Goal: Check status: Check status

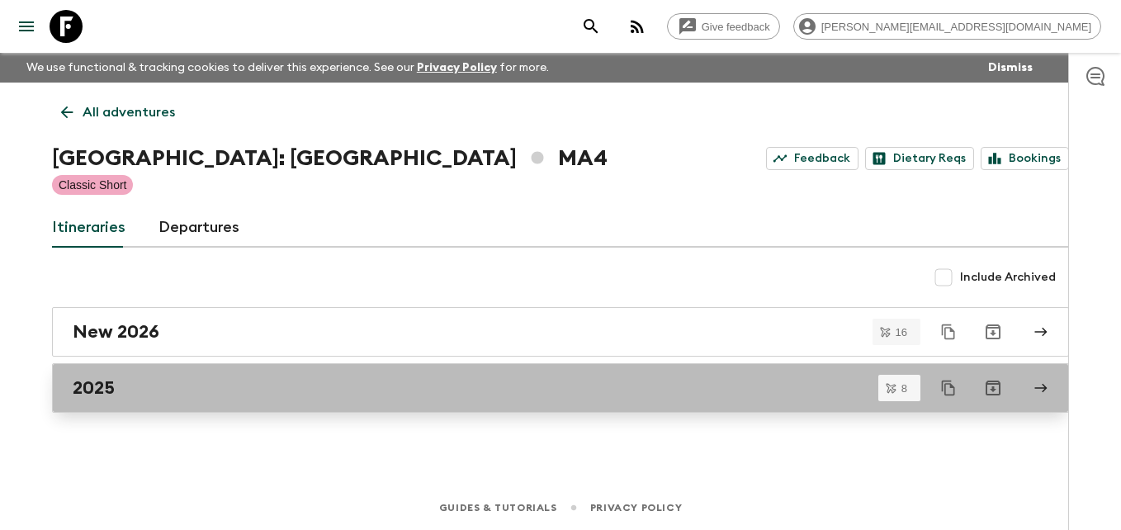
click at [127, 385] on div "2025" at bounding box center [545, 387] width 944 height 21
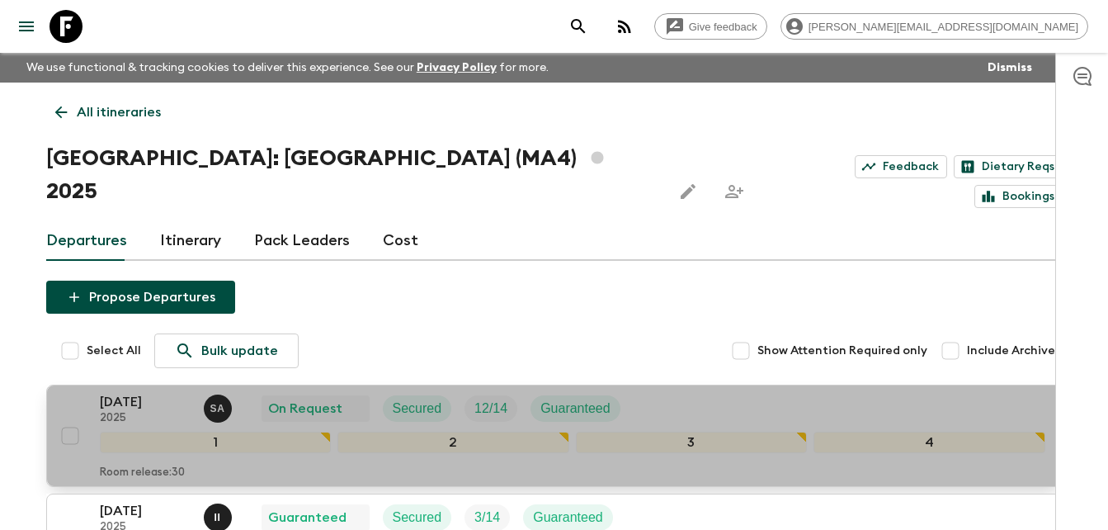
click at [126, 392] on p "[DATE]" at bounding box center [145, 402] width 91 height 20
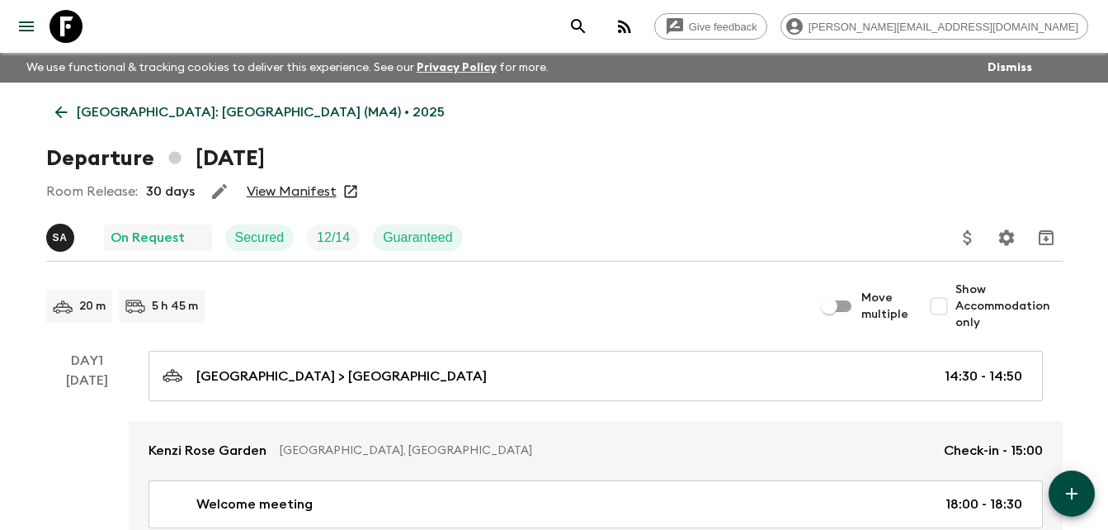
click at [318, 186] on link "View Manifest" at bounding box center [292, 191] width 90 height 17
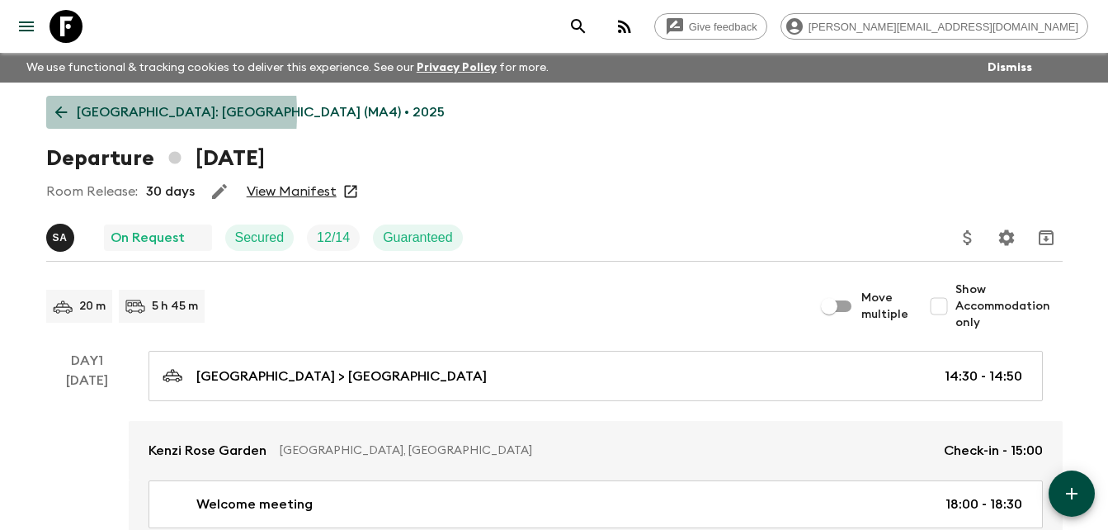
click at [55, 113] on icon at bounding box center [61, 112] width 18 height 18
